Goal: Transaction & Acquisition: Purchase product/service

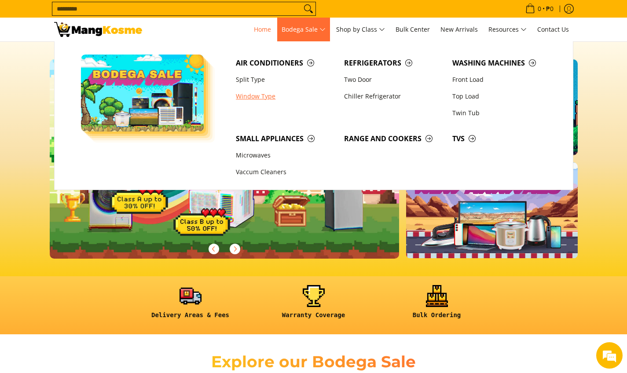
click at [259, 96] on link "Window Type" at bounding box center [285, 96] width 108 height 17
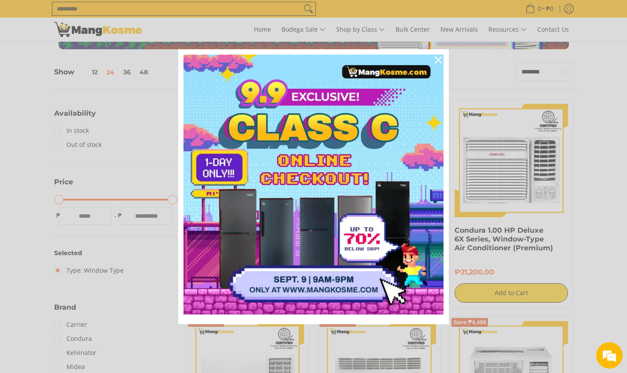
scroll to position [105, 0]
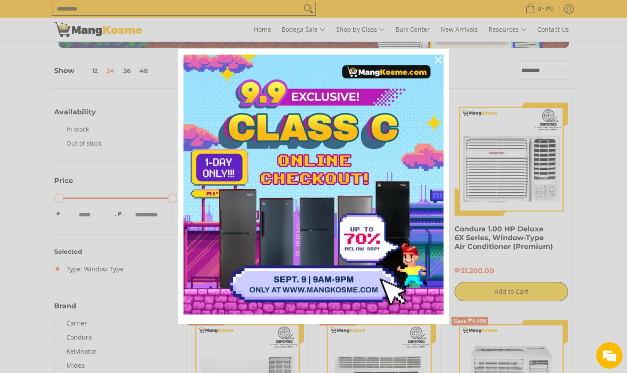
click at [440, 62] on icon "close icon" at bounding box center [438, 59] width 7 height 7
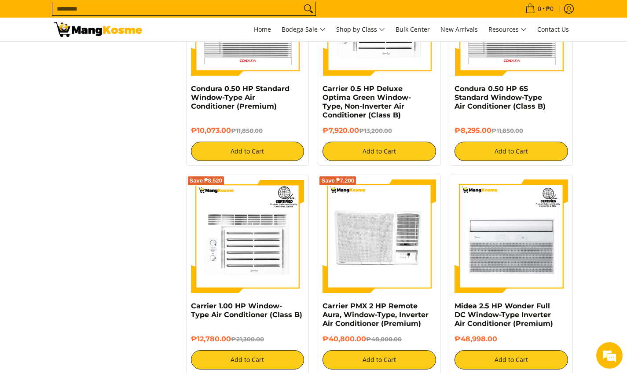
scroll to position [1319, 0]
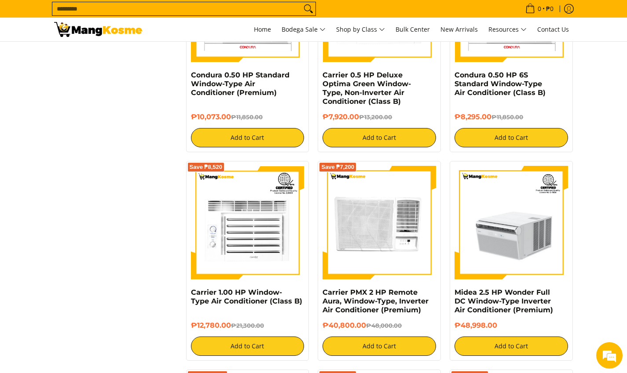
click at [521, 266] on img at bounding box center [512, 223] width 114 height 114
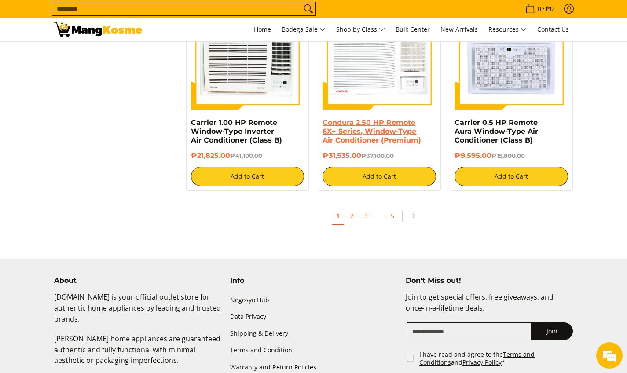
scroll to position [1700, 0]
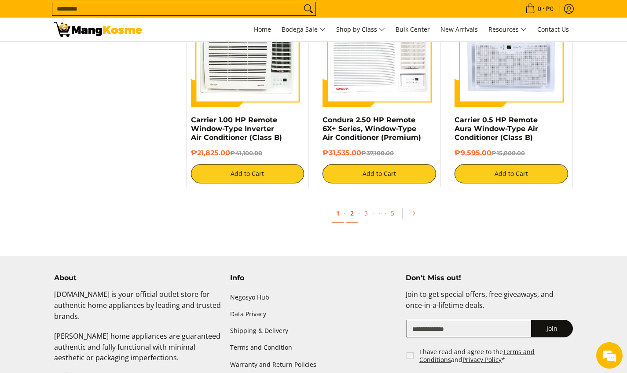
click at [352, 214] on link "2" at bounding box center [352, 214] width 12 height 18
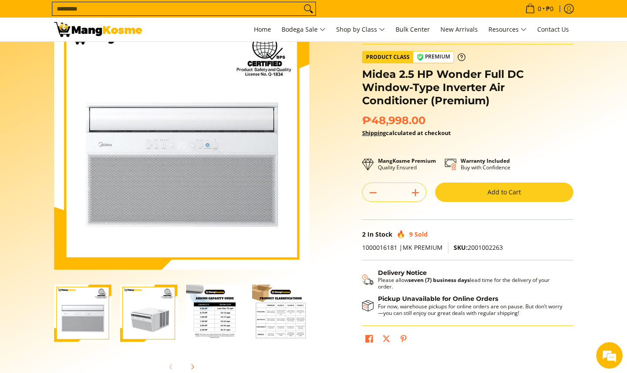
scroll to position [45, 0]
click at [147, 322] on img "Midea 2.5 HP Wonder Full DC Window-Type Inverter Air Conditioner (Premium)-2" at bounding box center [148, 312] width 57 height 57
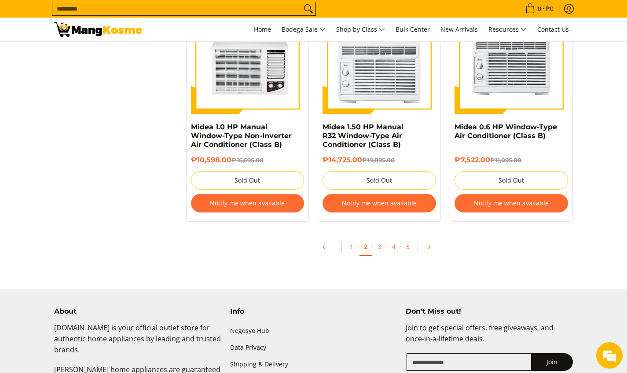
scroll to position [1830, 0]
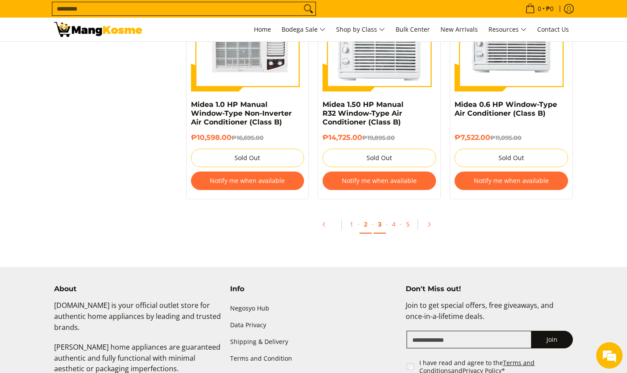
click at [379, 226] on link "3" at bounding box center [380, 225] width 12 height 18
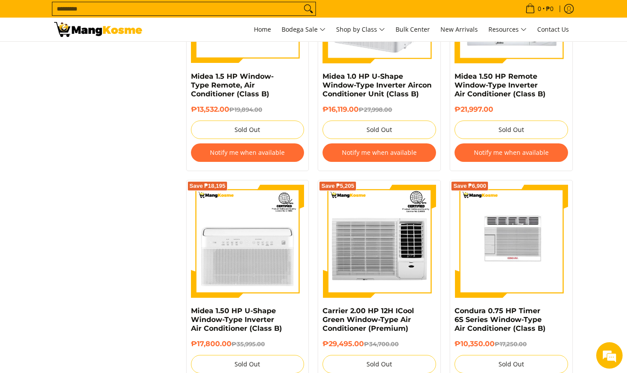
scroll to position [1213, 0]
